Goal: Information Seeking & Learning: Learn about a topic

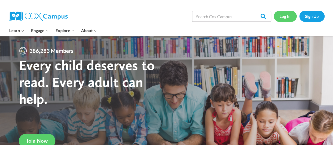
click at [283, 18] on link "Log In" at bounding box center [284, 16] width 23 height 11
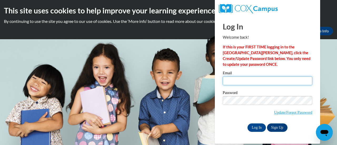
click at [268, 83] on input "Email" at bounding box center [266, 80] width 89 height 9
type input "hall.jennifer.r@muscogee.k12.ga.us"
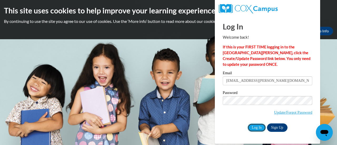
click at [259, 129] on input "Log In" at bounding box center [256, 127] width 18 height 8
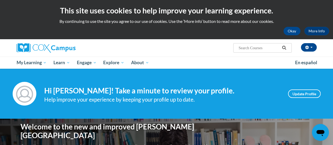
click at [154, 79] on div "Your profile Hi [PERSON_NAME]! Take a minute to review your profile. Help impro…" at bounding box center [166, 94] width 333 height 50
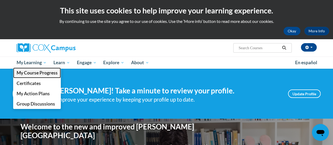
click at [31, 68] on link "My Course Progress" at bounding box center [37, 73] width 48 height 10
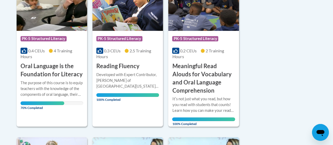
scroll to position [158, 0]
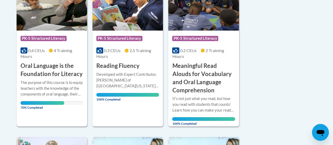
click at [36, 73] on h3 "Oral Language is the Foundation for Literacy" at bounding box center [52, 70] width 63 height 16
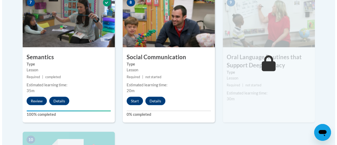
scroll to position [485, 0]
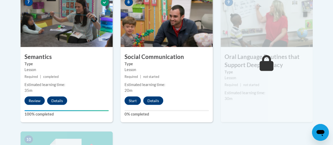
click at [129, 103] on button "Start" at bounding box center [132, 100] width 16 height 8
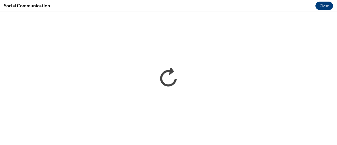
scroll to position [0, 0]
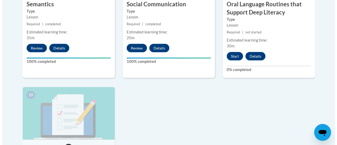
scroll to position [536, 0]
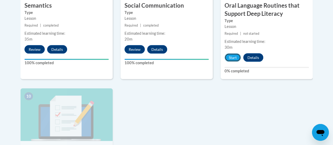
click at [235, 56] on button "Start" at bounding box center [232, 57] width 16 height 8
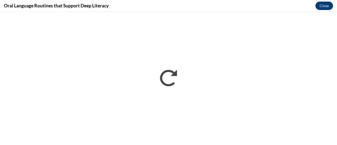
scroll to position [0, 0]
